Goal: Task Accomplishment & Management: Manage account settings

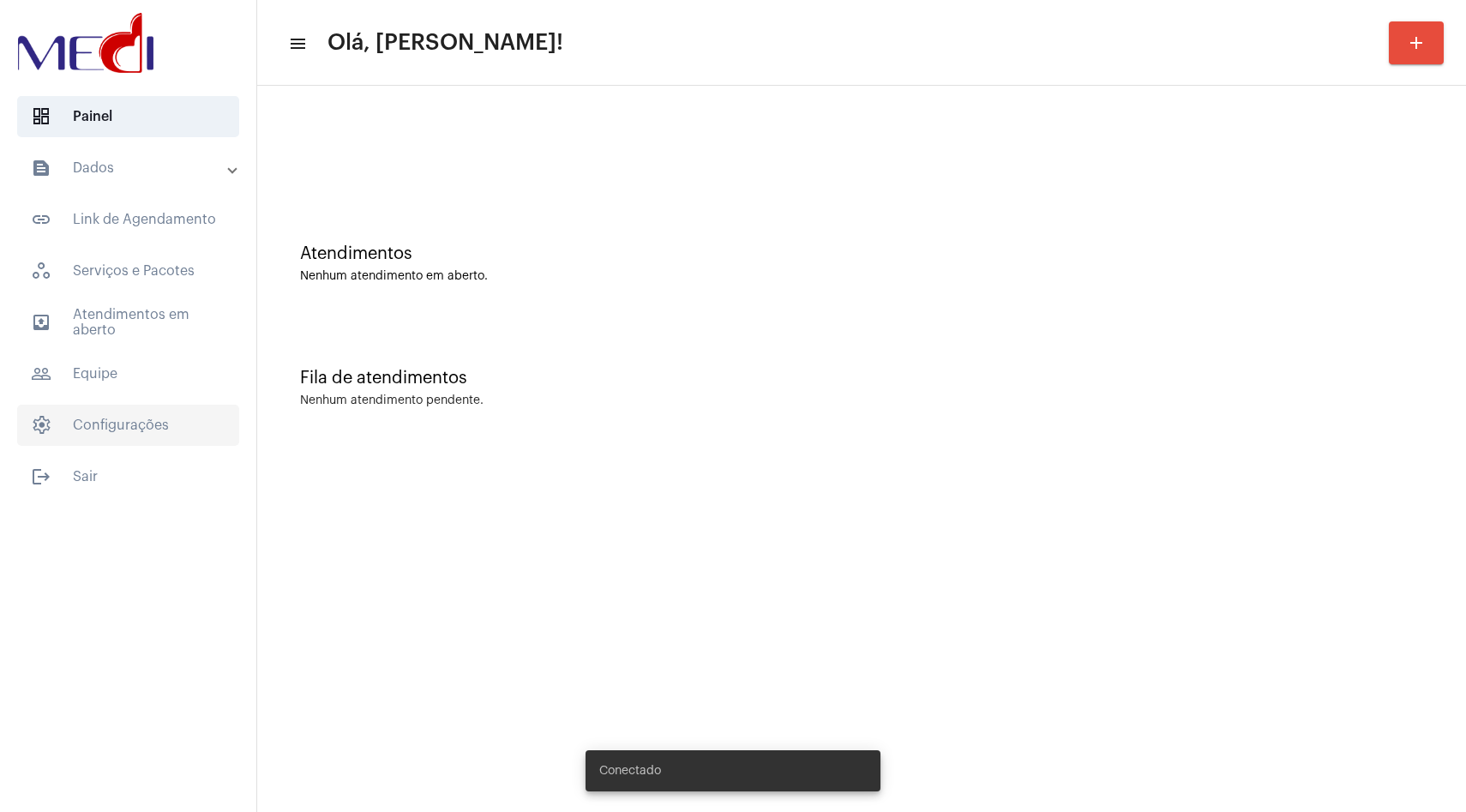
click at [134, 422] on span "settings Configurações" at bounding box center [127, 425] width 222 height 41
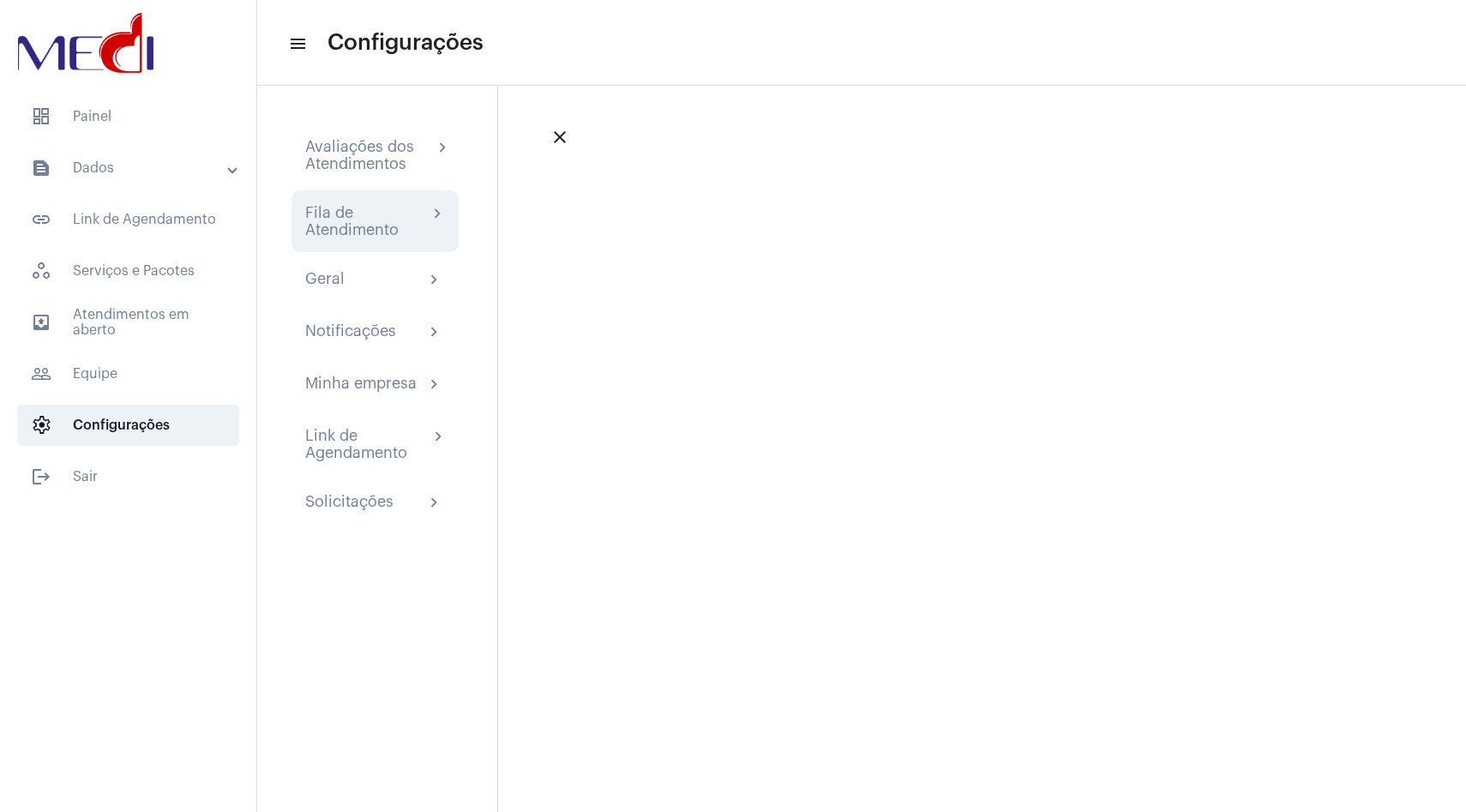
click at [379, 221] on div "Fila de Atendimento" at bounding box center [366, 221] width 123 height 34
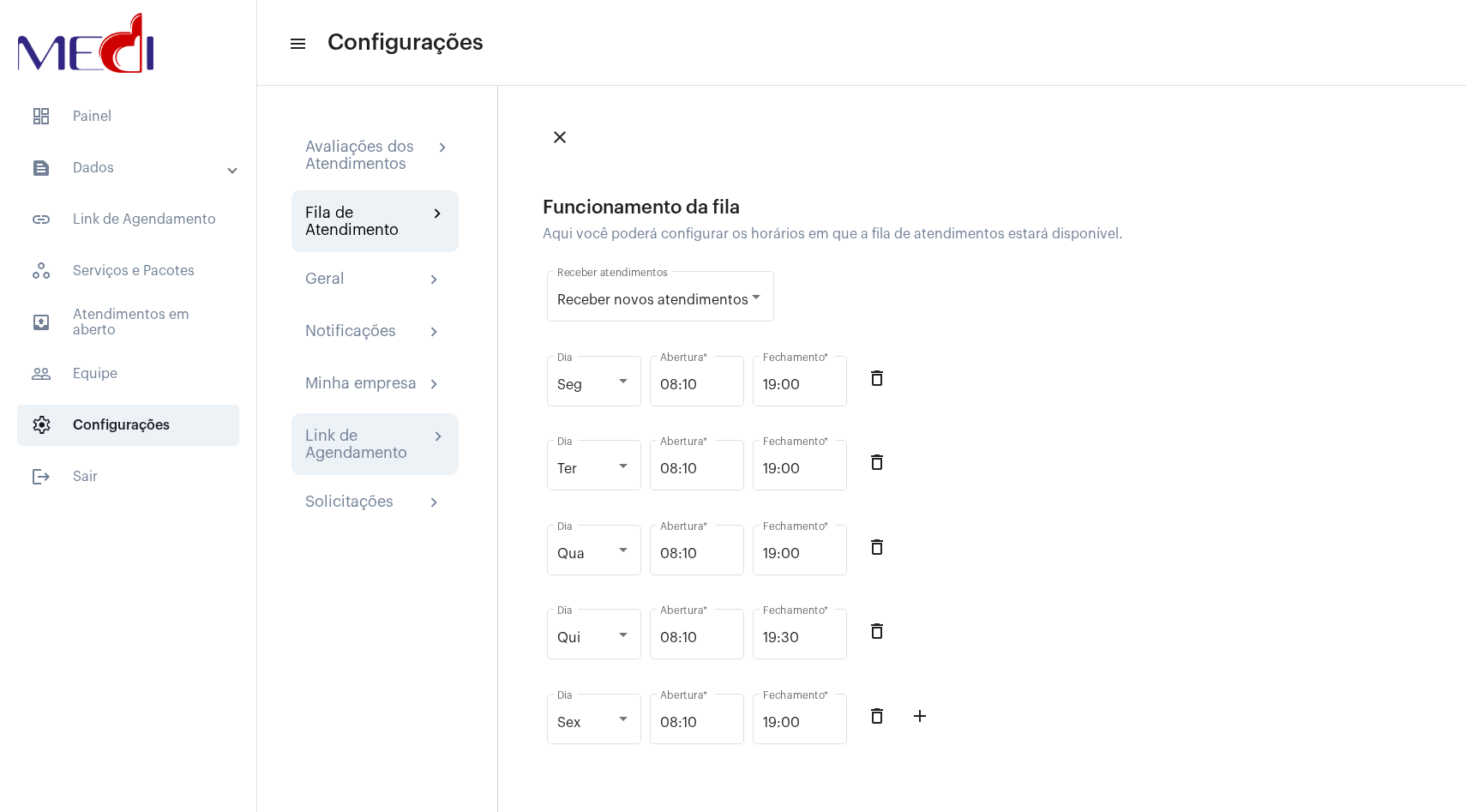
click at [374, 431] on div "Link de Agendamento" at bounding box center [367, 444] width 124 height 34
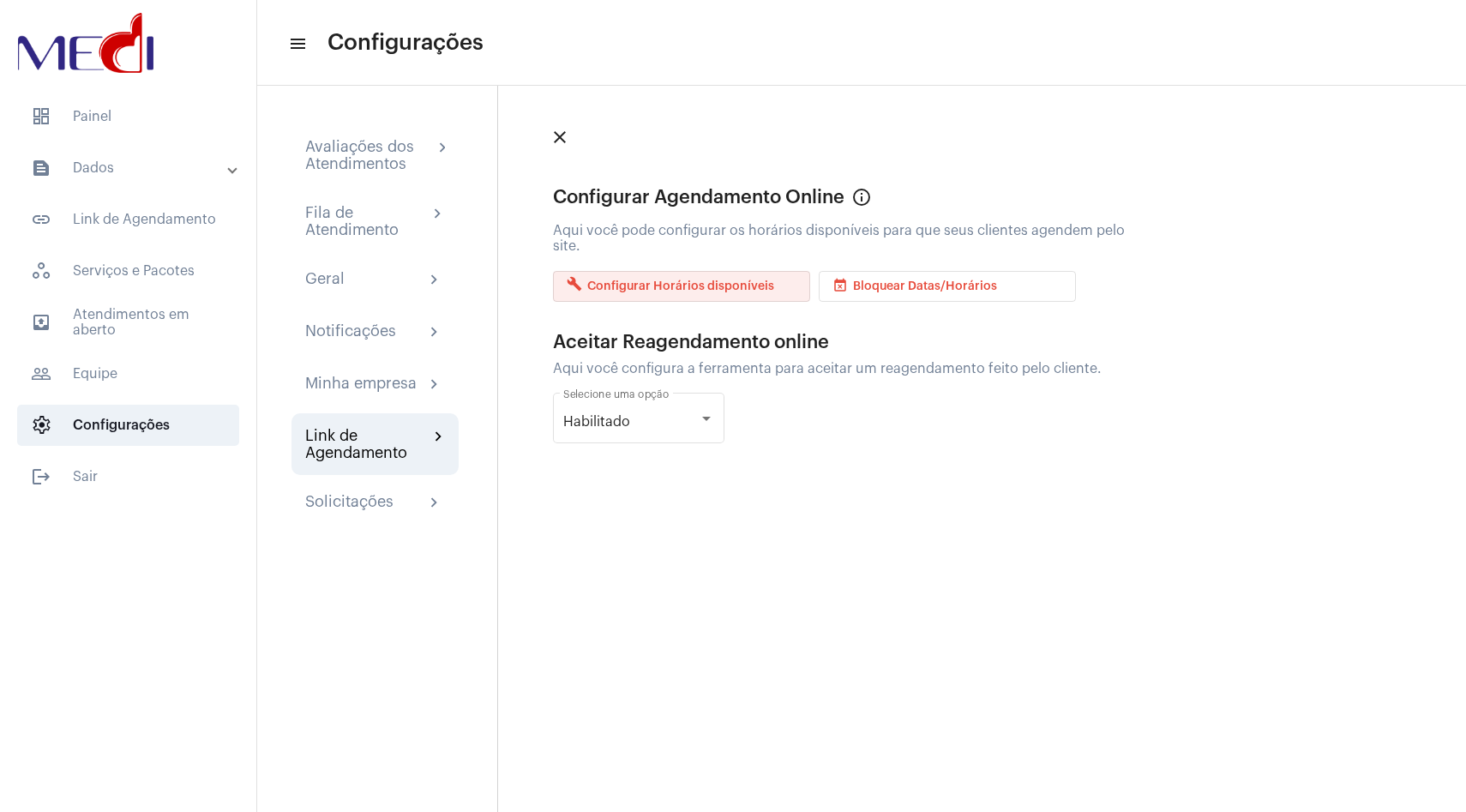
click at [713, 282] on span "build Configurar Horários disponíveis" at bounding box center [670, 285] width 207 height 12
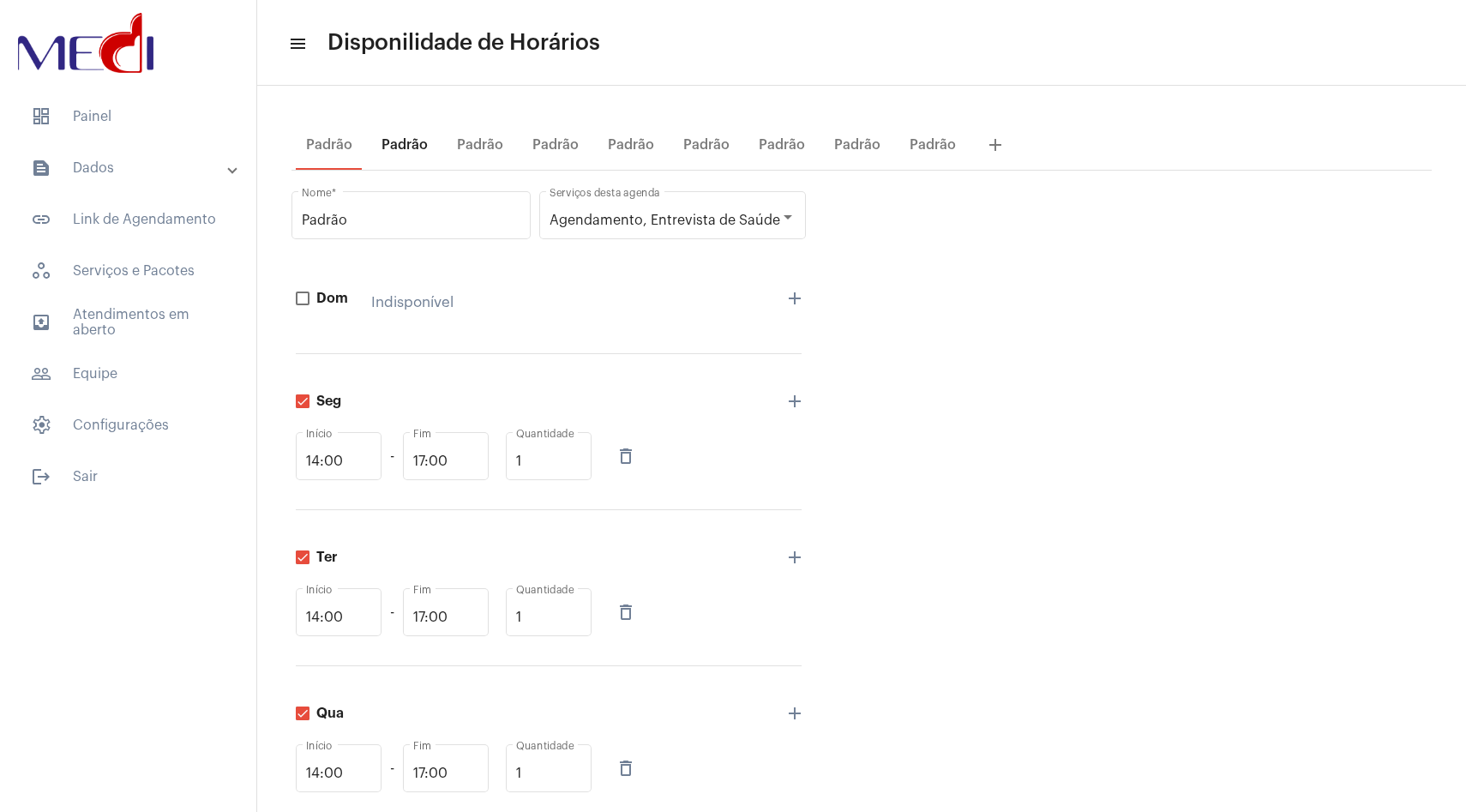
click at [398, 144] on div "Padrão" at bounding box center [405, 144] width 47 height 15
click at [466, 151] on div "Padrão" at bounding box center [480, 144] width 47 height 15
click at [385, 142] on div "Padrão" at bounding box center [405, 144] width 47 height 15
click at [493, 145] on div "Padrão" at bounding box center [480, 144] width 47 height 15
click at [565, 143] on div "Padrão" at bounding box center [555, 144] width 47 height 15
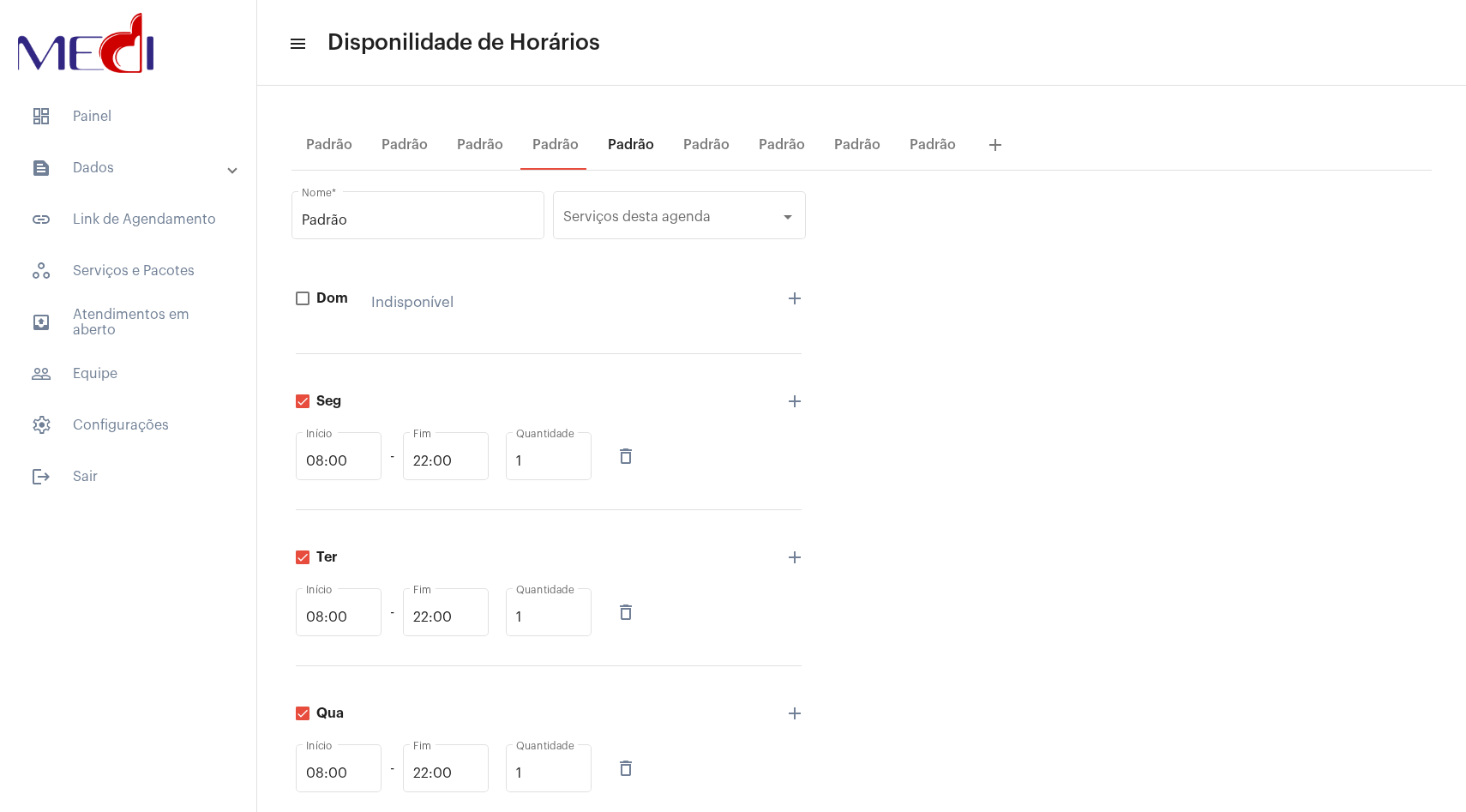
click at [612, 153] on div "Padrão" at bounding box center [631, 145] width 67 height 41
click at [691, 148] on div "Padrão" at bounding box center [707, 144] width 47 height 15
click at [771, 145] on div "Padrão" at bounding box center [782, 144] width 47 height 15
click at [867, 144] on div "Padrão" at bounding box center [858, 144] width 47 height 15
click at [920, 153] on div "Padrão" at bounding box center [932, 145] width 67 height 41
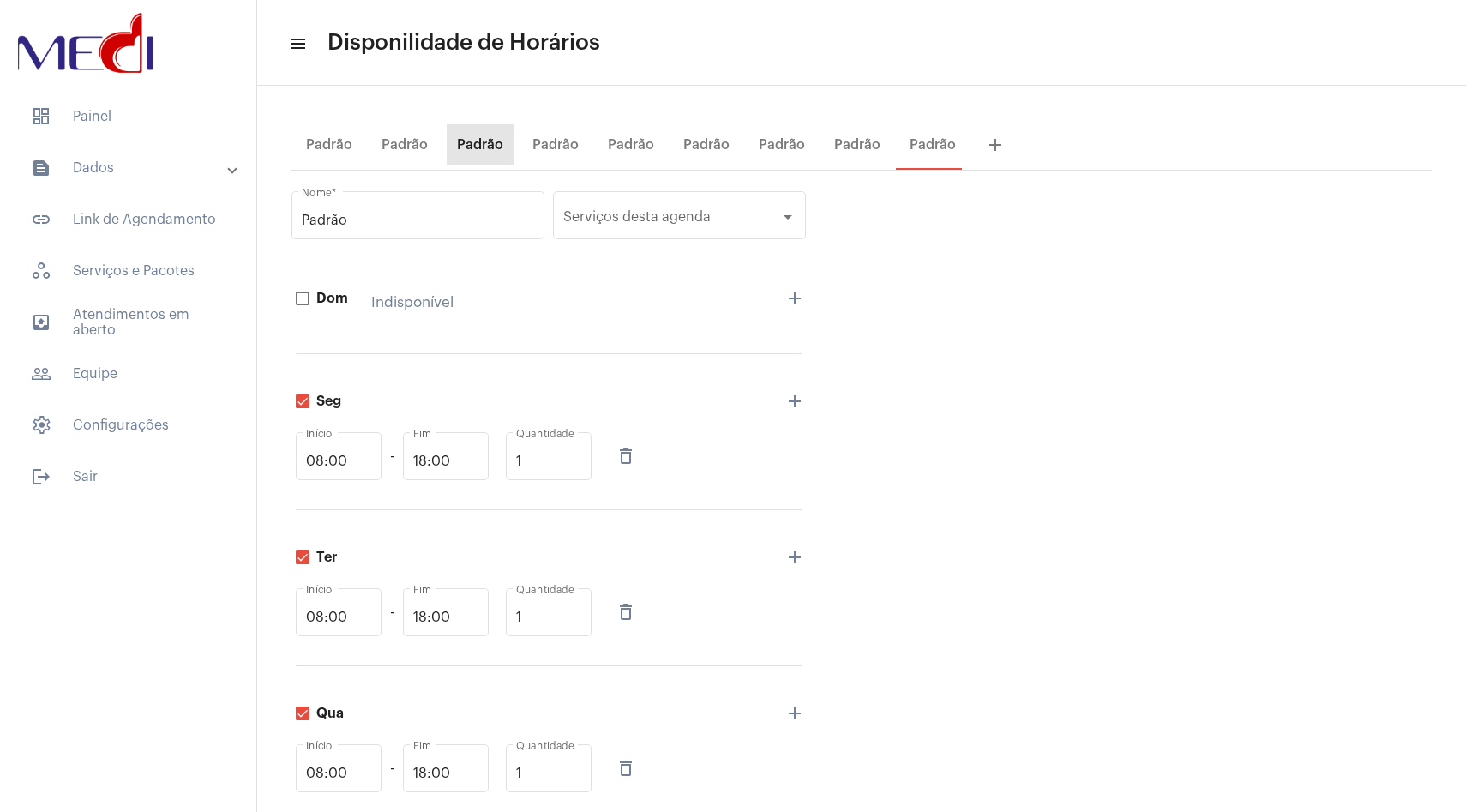
click at [469, 137] on div "Padrão" at bounding box center [480, 144] width 47 height 15
click at [414, 147] on div "Padrão" at bounding box center [405, 144] width 47 height 15
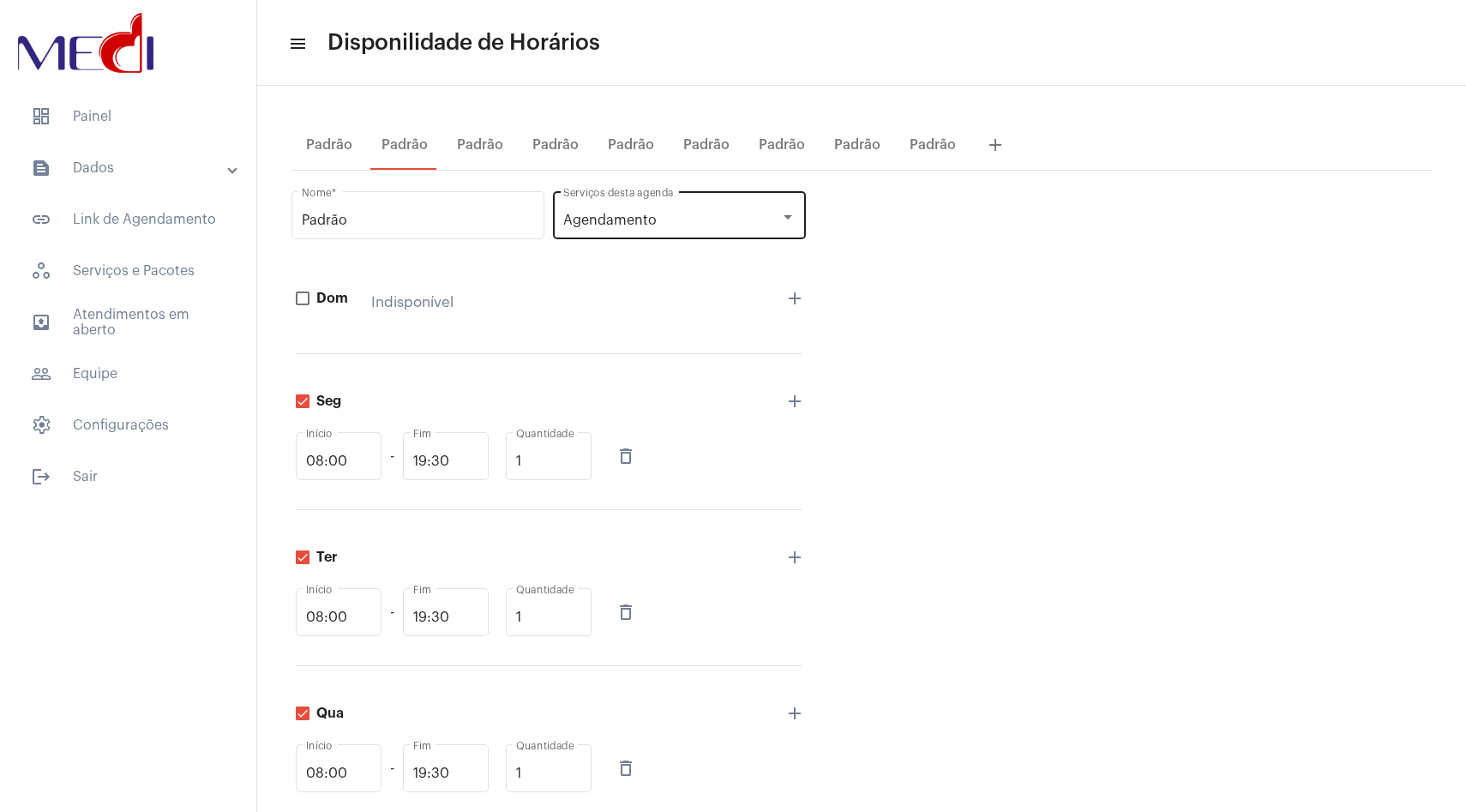
click at [686, 226] on div "Agendamento" at bounding box center [672, 220] width 217 height 15
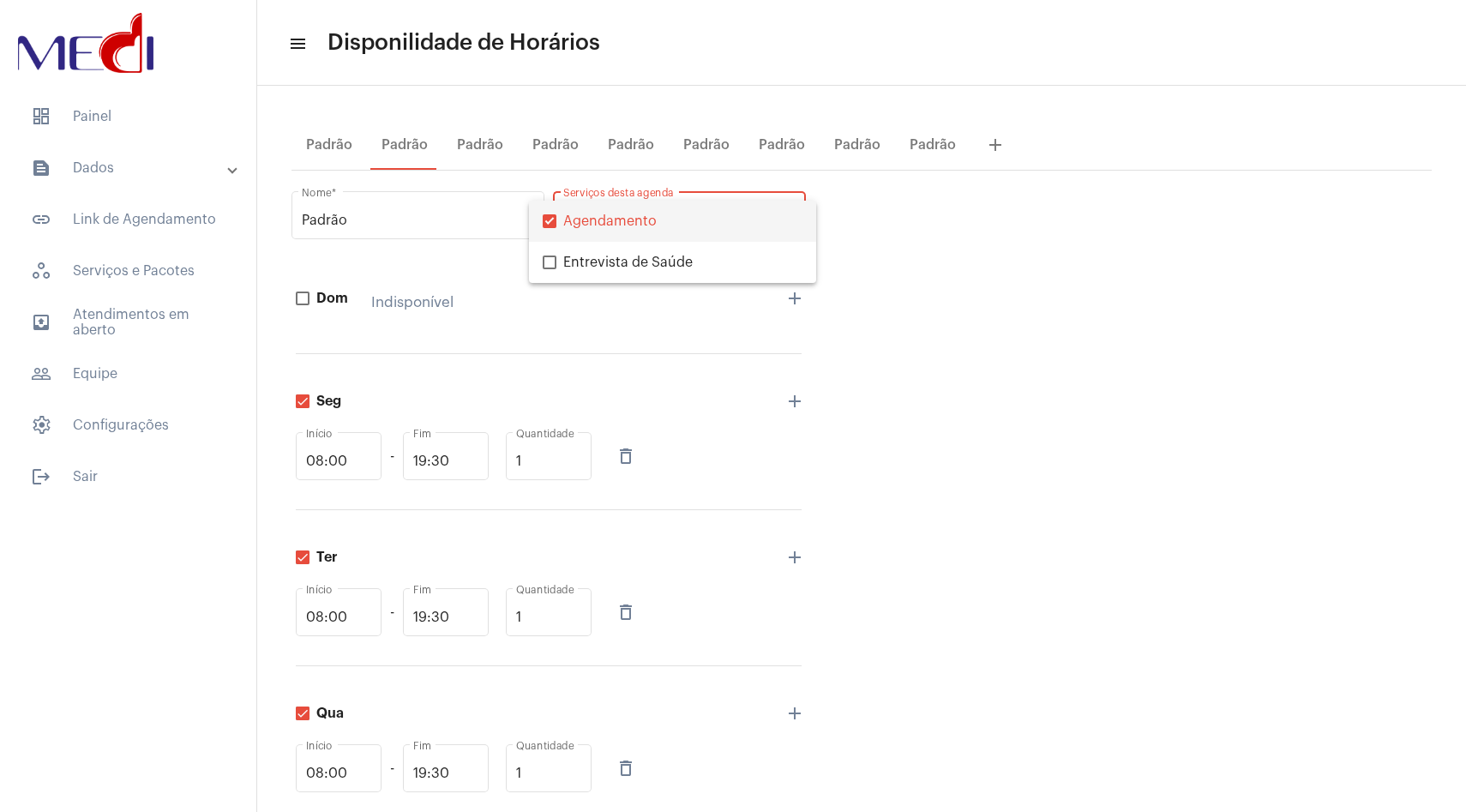
click at [546, 223] on mat-pseudo-checkbox at bounding box center [549, 221] width 13 height 13
click at [522, 313] on div at bounding box center [733, 406] width 1466 height 812
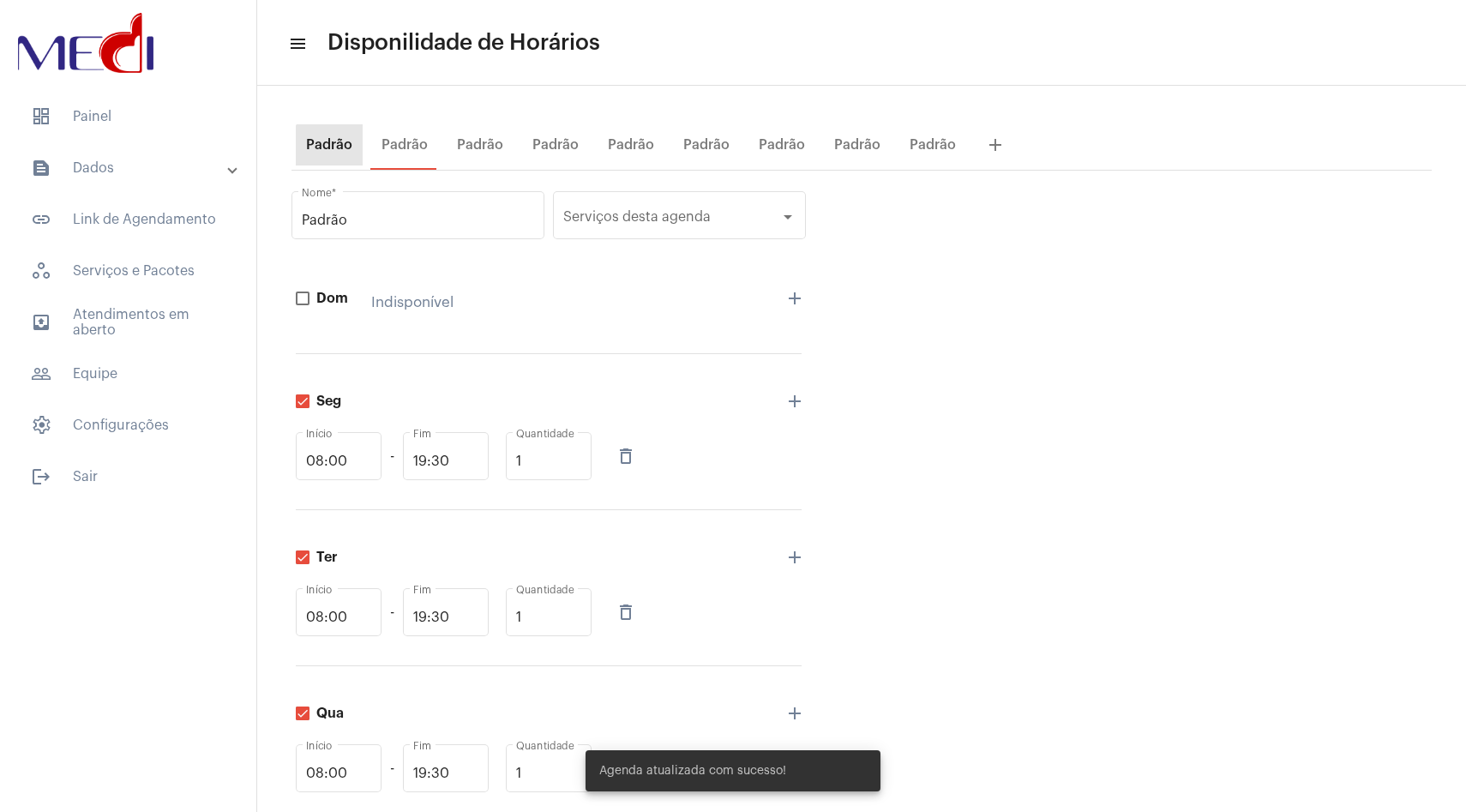
click at [348, 160] on div "Padrão" at bounding box center [329, 145] width 67 height 41
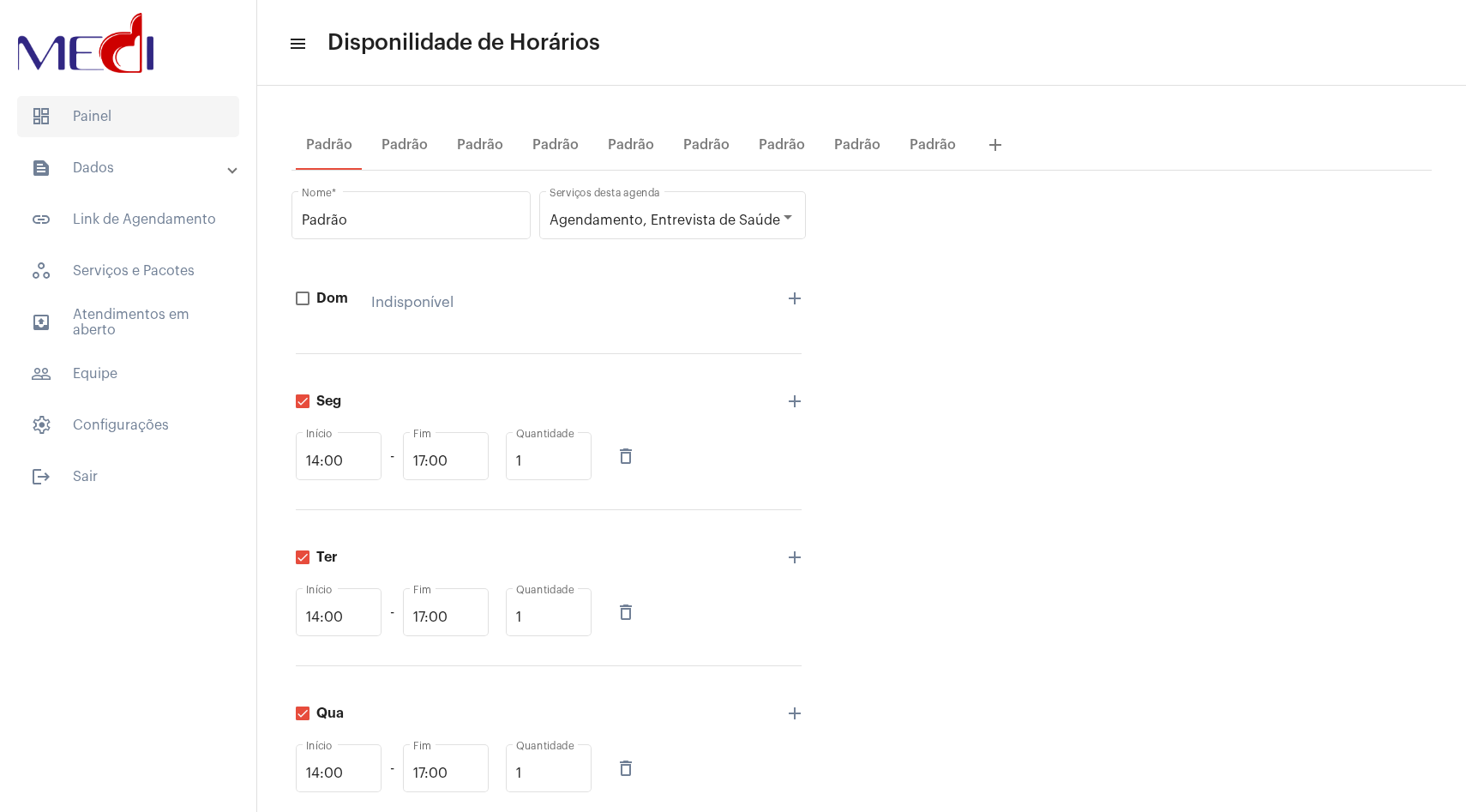
click at [157, 106] on span "dashboard Painel" at bounding box center [127, 117] width 222 height 41
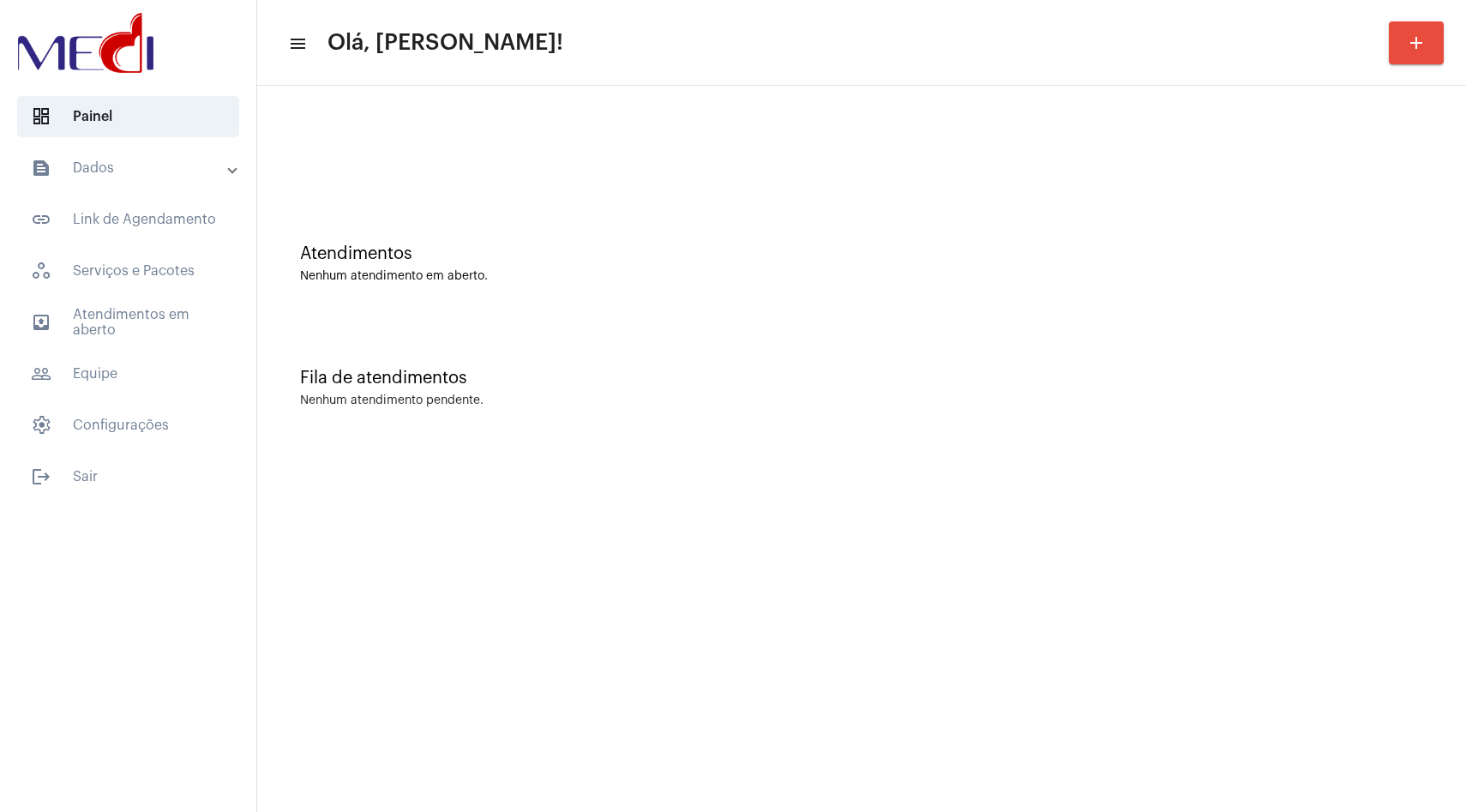
click at [1413, 48] on mat-icon "add" at bounding box center [1416, 42] width 21 height 21
click at [1319, 90] on span "calendar_month_outlined Abrir Link de Agendamento" at bounding box center [1342, 90] width 182 height 31
click at [1399, 34] on button "add" at bounding box center [1416, 43] width 55 height 43
click at [1323, 87] on span "calendar_month_outlined Abrir Link de Agendamento" at bounding box center [1342, 90] width 182 height 31
